Goal: Task Accomplishment & Management: Manage account settings

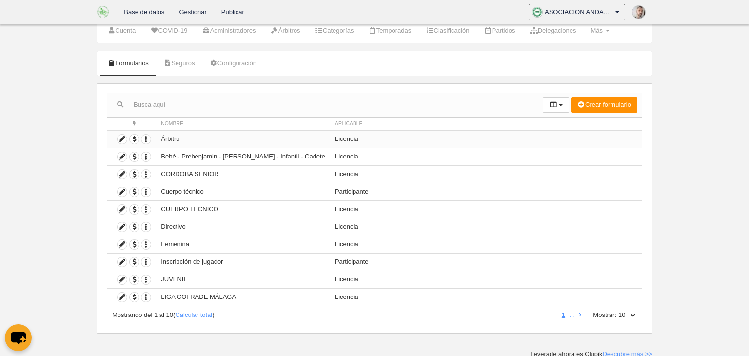
scroll to position [31, 0]
click at [122, 156] on icon at bounding box center [121, 156] width 9 height 9
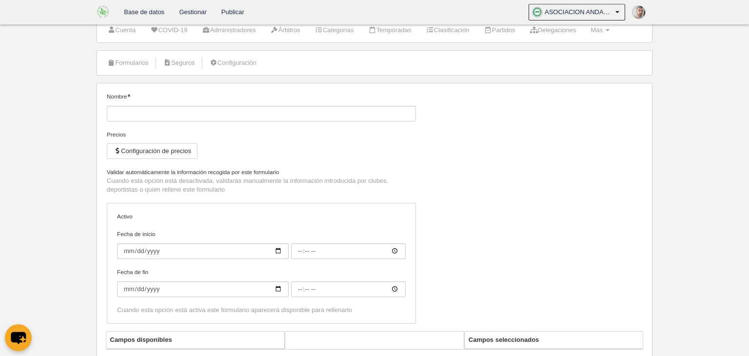
type input "Bebé - Prebenjamin - [PERSON_NAME] - Infantil - Cadete"
checkbox input "true"
type input "[DATE]"
type input "00:00"
type input "[DATE]"
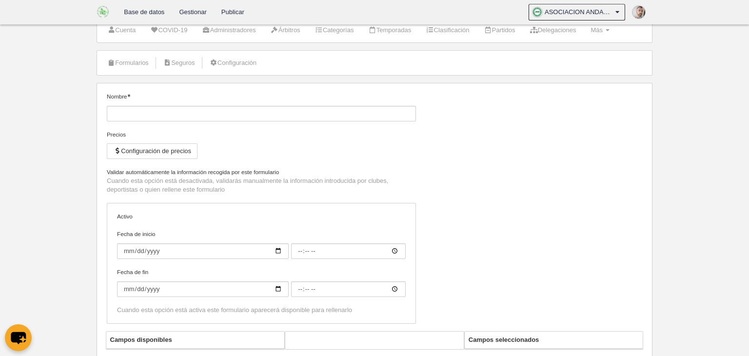
type input "00:00"
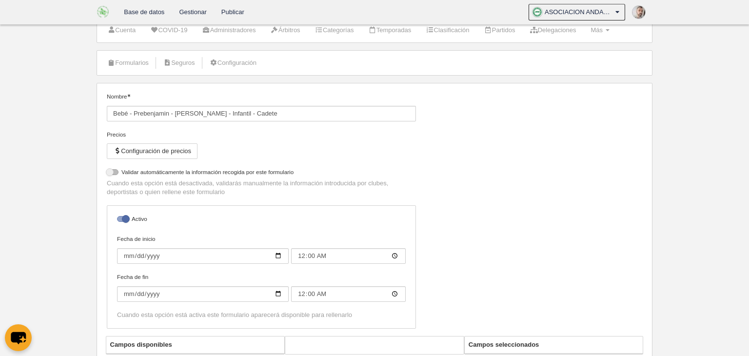
select select "selected"
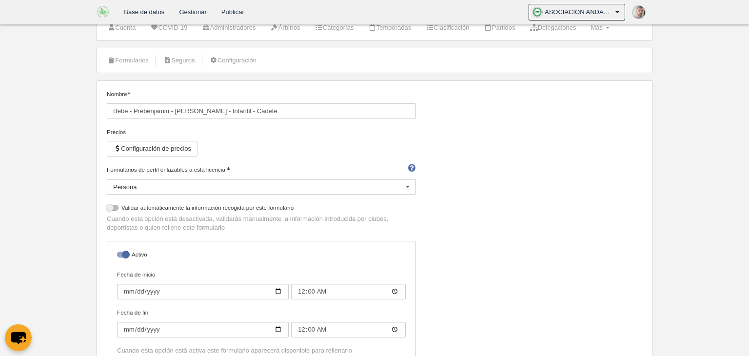
scroll to position [27, 0]
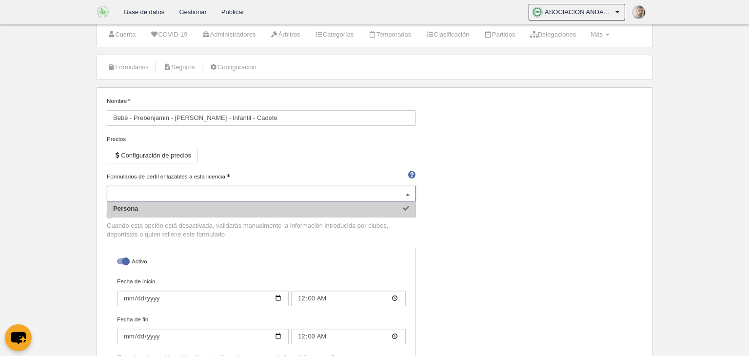
click at [228, 190] on div "Persona" at bounding box center [261, 194] width 309 height 16
click at [228, 190] on input "Formularios de perfil enlazables a esta licencia" at bounding box center [256, 193] width 287 height 9
click at [397, 195] on input "Formularios de perfil enlazables a esta licencia" at bounding box center [256, 193] width 287 height 9
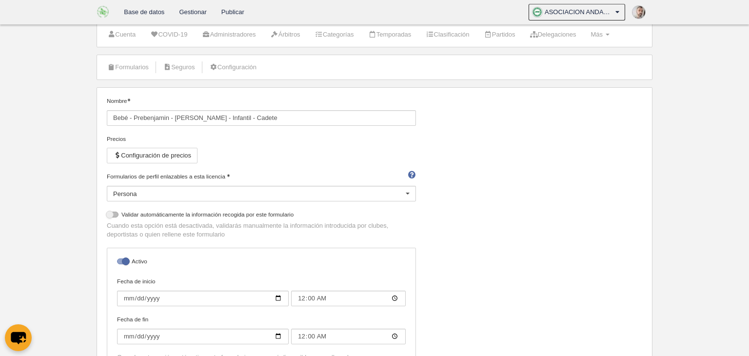
click at [409, 192] on div at bounding box center [408, 194] width 16 height 16
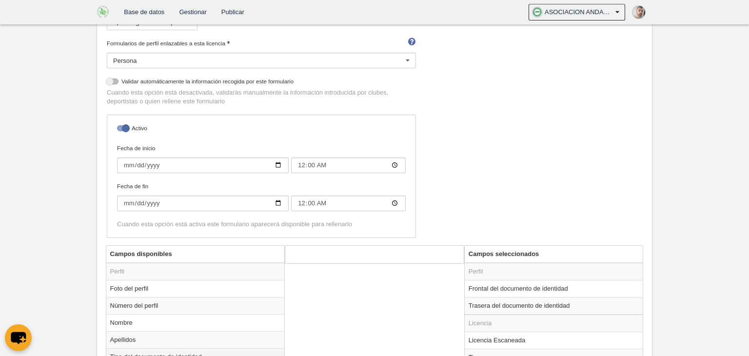
scroll to position [0, 0]
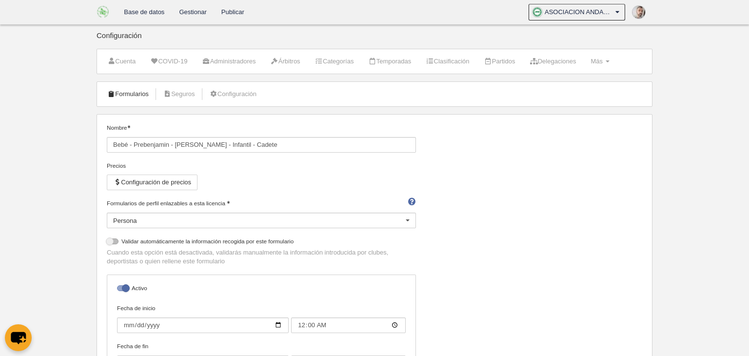
click at [143, 95] on link "Formularios" at bounding box center [128, 94] width 52 height 15
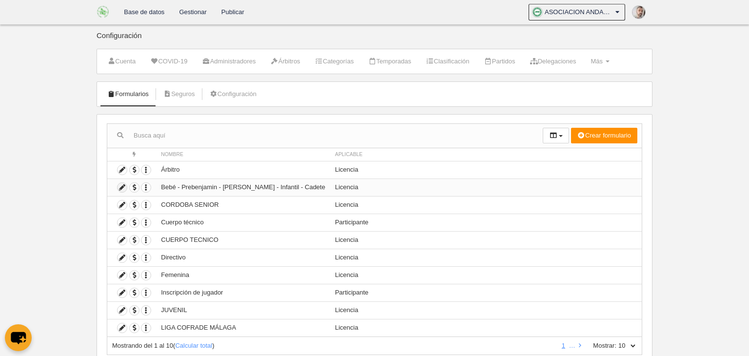
click at [121, 186] on icon at bounding box center [121, 187] width 9 height 9
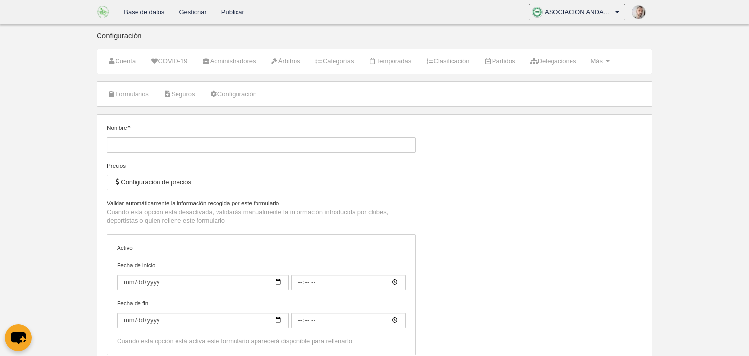
type input "Bebé - Prebenjamin - [PERSON_NAME] - Infantil - Cadete"
checkbox input "true"
type input "[DATE]"
type input "00:00"
type input "[DATE]"
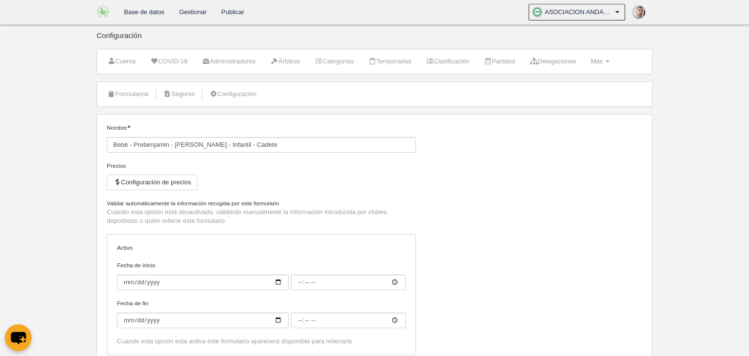
type input "00:00"
select select "selected"
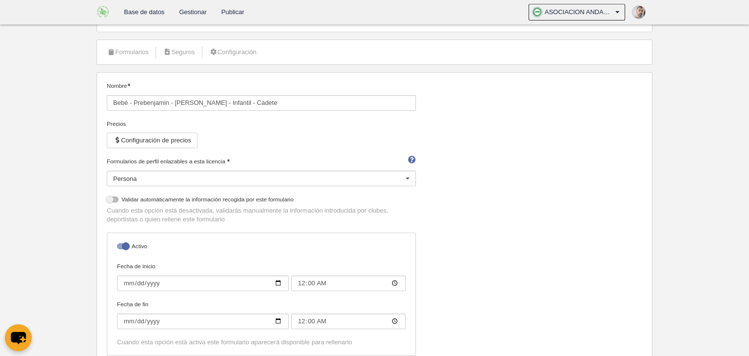
scroll to position [46, 0]
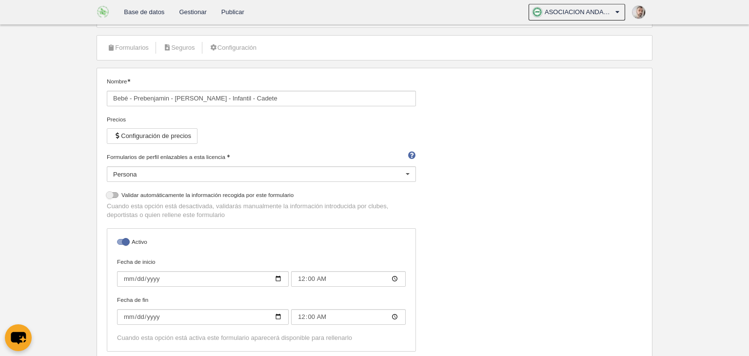
click at [201, 170] on div "Persona" at bounding box center [261, 174] width 309 height 16
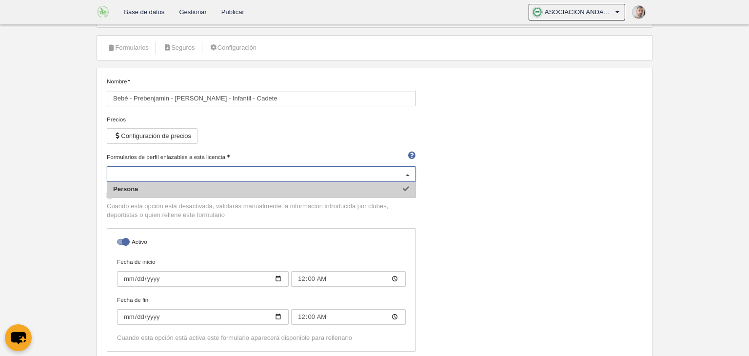
click at [201, 170] on input "Formularios de perfil enlazables a esta licencia" at bounding box center [256, 174] width 287 height 9
click at [510, 167] on div "Nombre Bebé - Prebenjamin - [PERSON_NAME] - Infantil - Cadete Precios Configura…" at bounding box center [374, 218] width 542 height 282
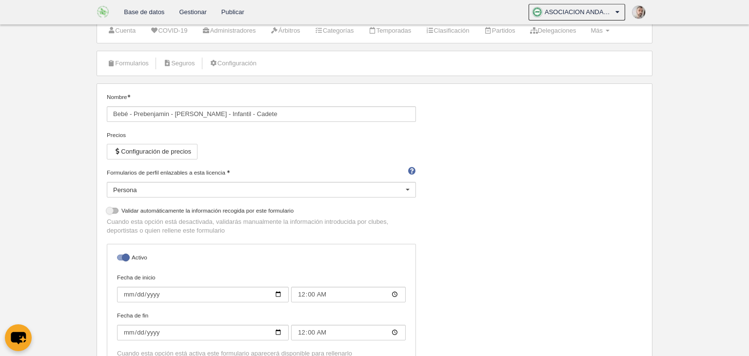
scroll to position [0, 0]
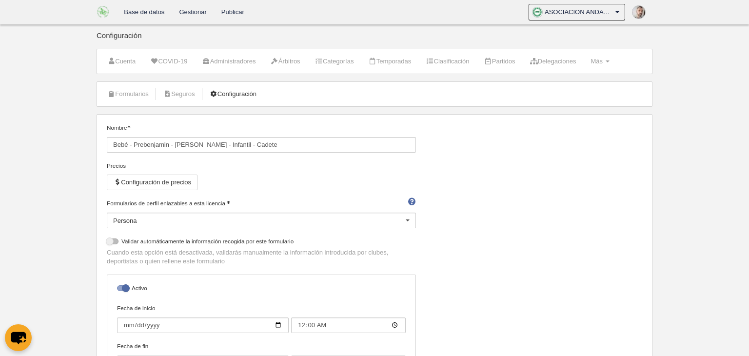
click at [231, 95] on link "Configuración" at bounding box center [233, 94] width 58 height 15
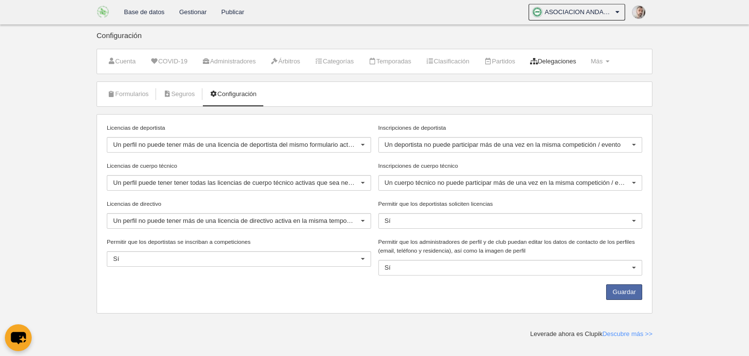
click at [565, 59] on link "Delegaciones" at bounding box center [552, 61] width 57 height 15
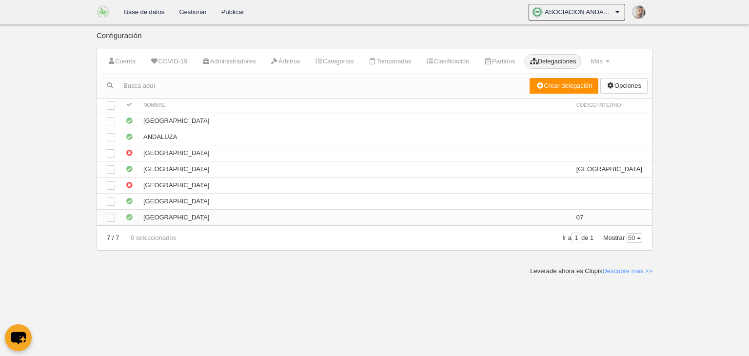
click at [195, 216] on td "[GEOGRAPHIC_DATA]" at bounding box center [354, 217] width 433 height 16
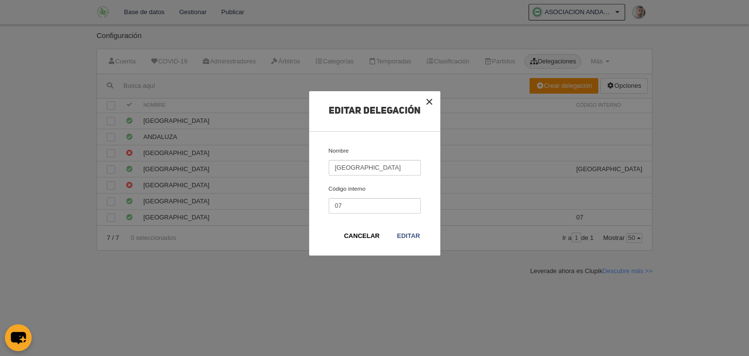
click at [428, 101] on button "×" at bounding box center [429, 101] width 21 height 21
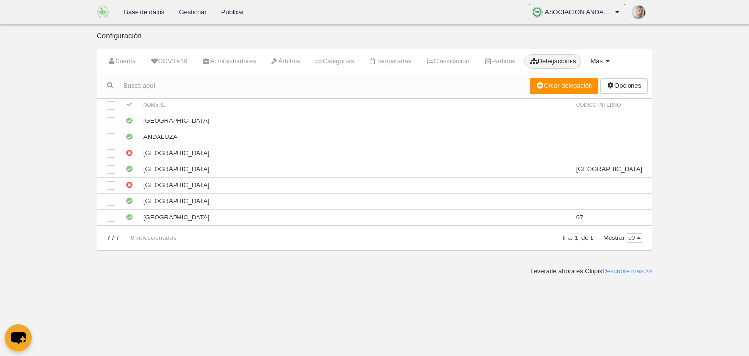
click at [602, 63] on span "Más" at bounding box center [596, 61] width 12 height 7
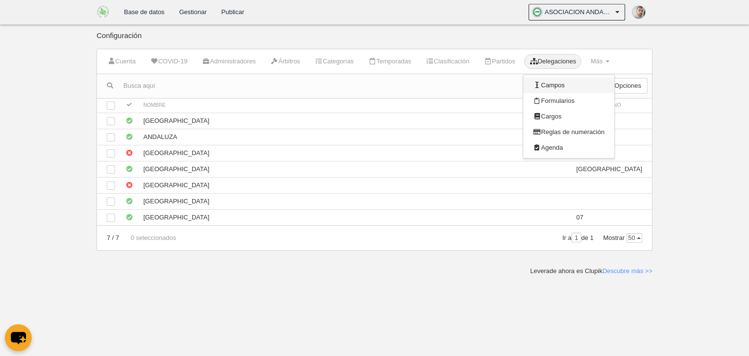
click at [567, 88] on link "Campos" at bounding box center [568, 85] width 91 height 16
